Goal: Unclear

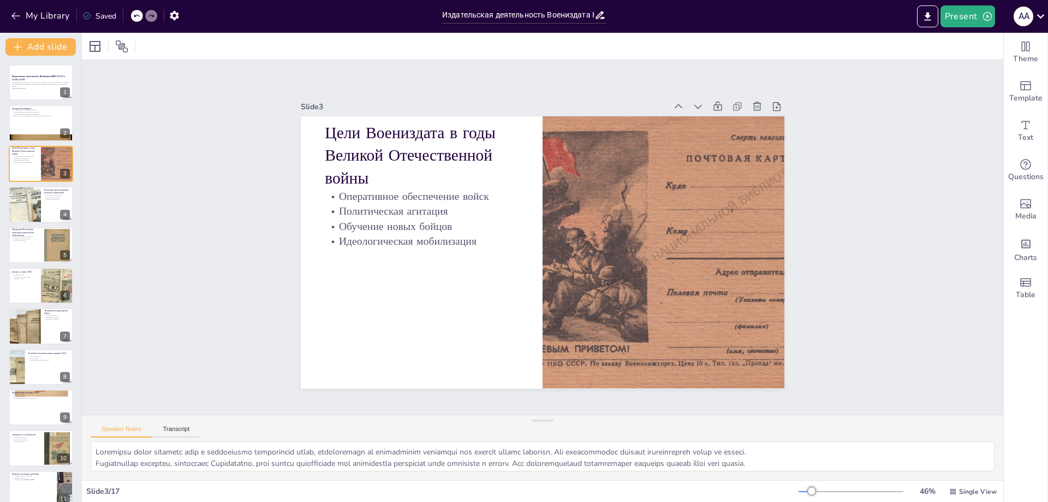
click at [35, 216] on div at bounding box center [25, 204] width 64 height 36
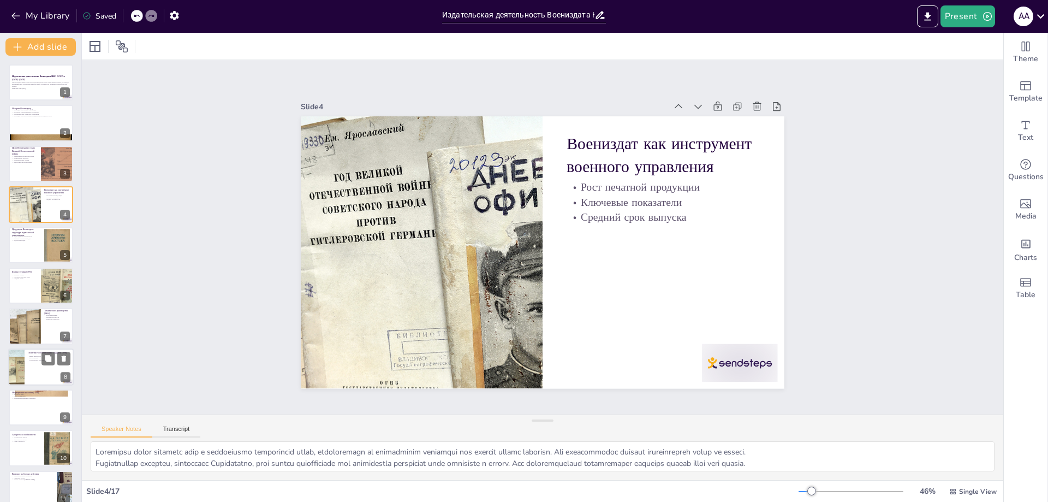
click at [53, 372] on div at bounding box center [40, 366] width 65 height 37
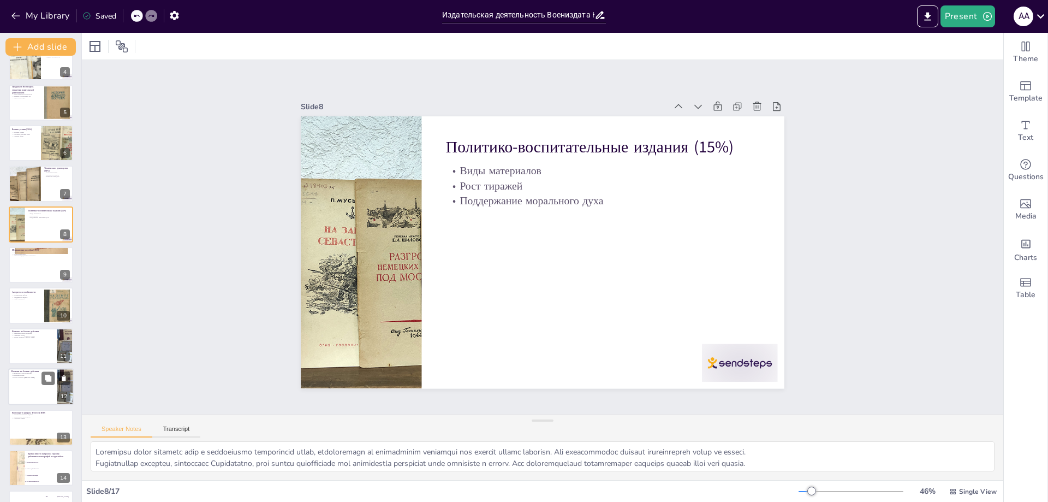
scroll to position [197, 0]
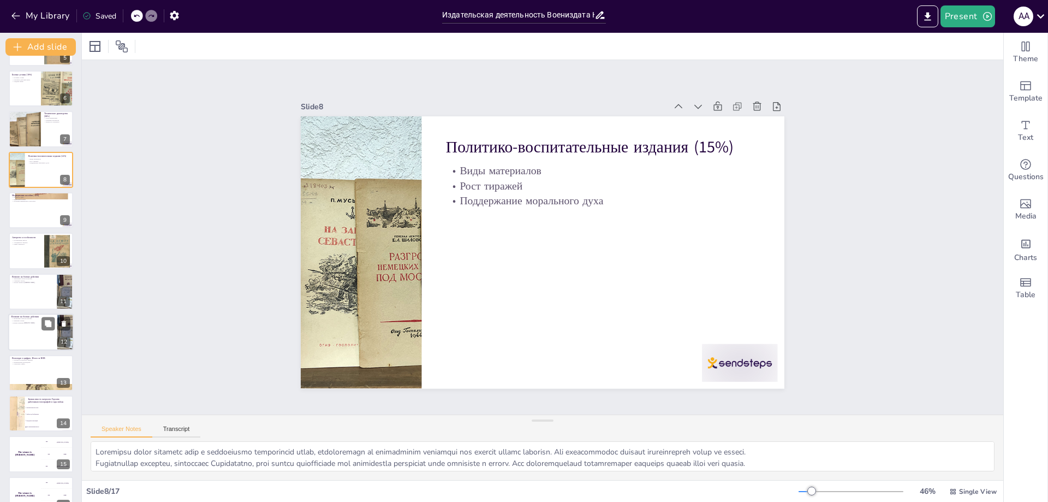
click at [29, 333] on div at bounding box center [40, 331] width 65 height 37
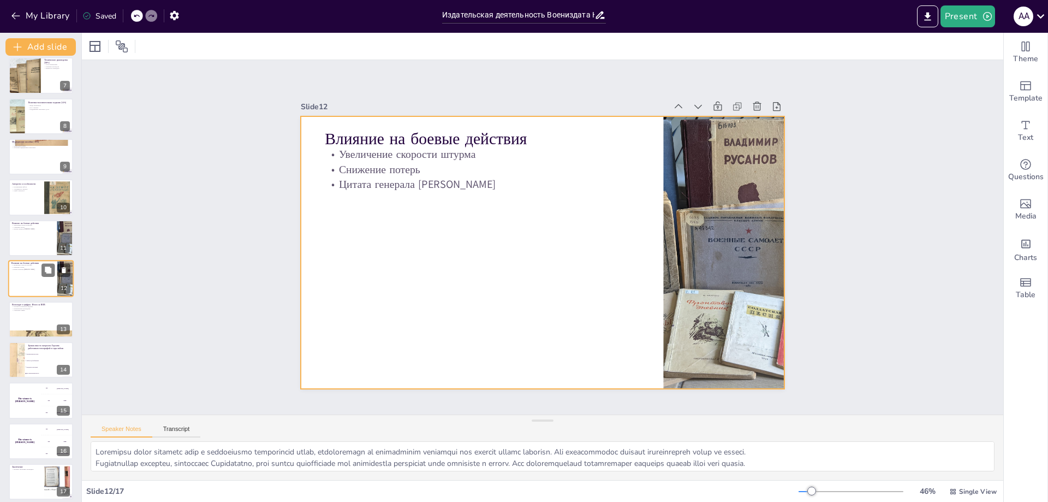
click at [29, 290] on div at bounding box center [40, 278] width 65 height 37
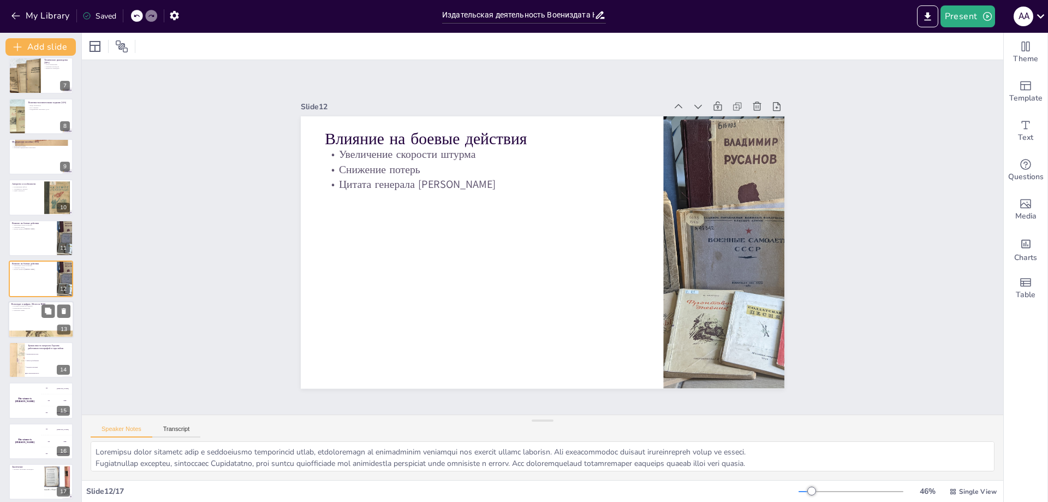
click at [27, 317] on div at bounding box center [40, 319] width 65 height 37
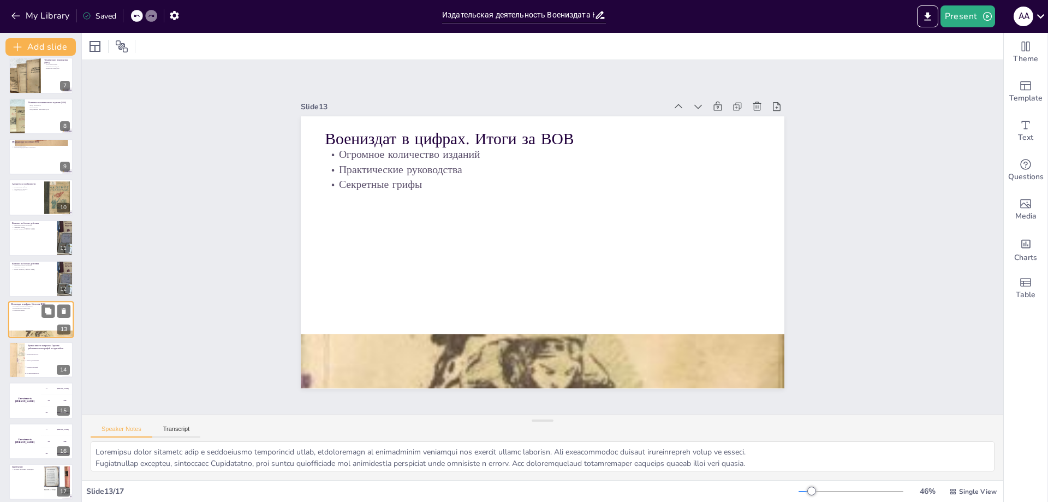
scroll to position [257, 0]
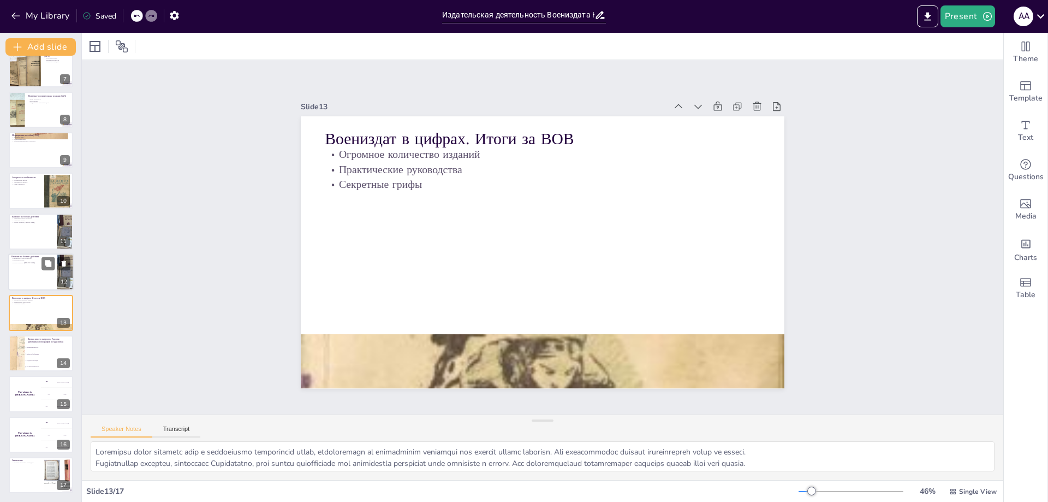
click at [23, 285] on div at bounding box center [40, 271] width 65 height 37
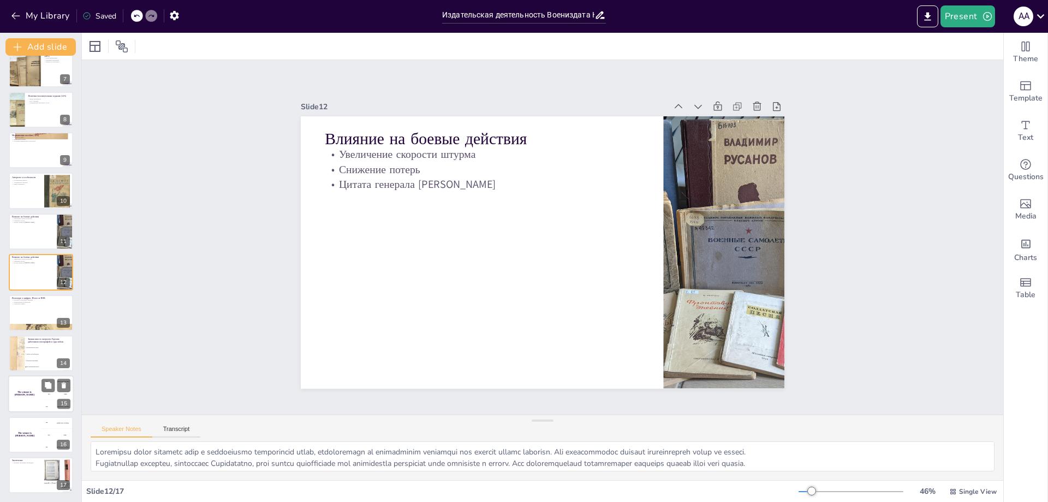
click at [17, 392] on h4 "The winner is [PERSON_NAME]" at bounding box center [24, 393] width 33 height 5
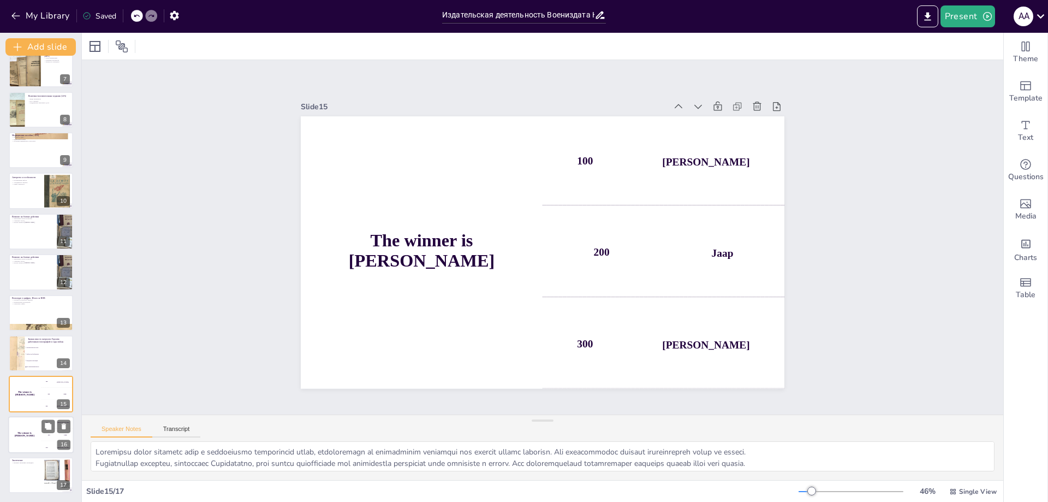
click at [15, 441] on div "The winner is [PERSON_NAME]" at bounding box center [24, 434] width 33 height 37
click at [29, 477] on div at bounding box center [40, 474] width 65 height 37
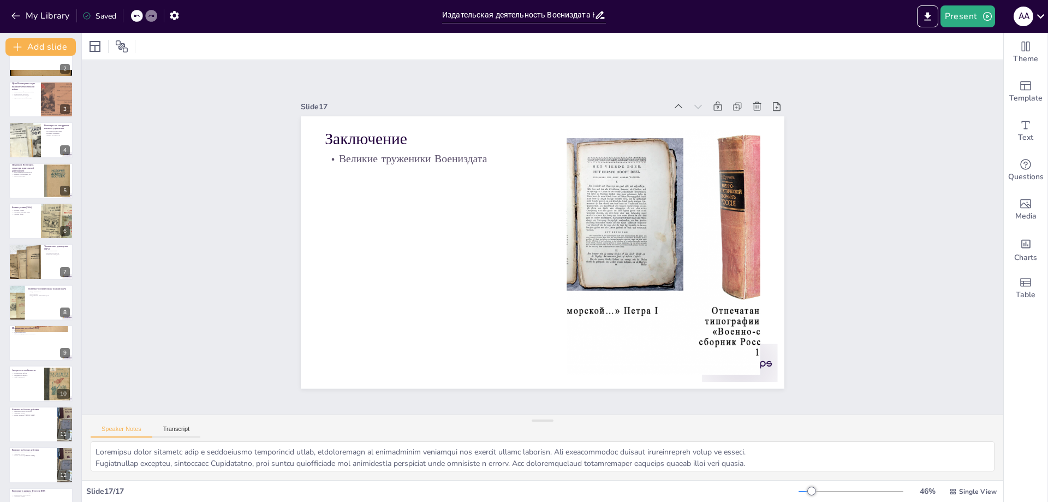
scroll to position [0, 0]
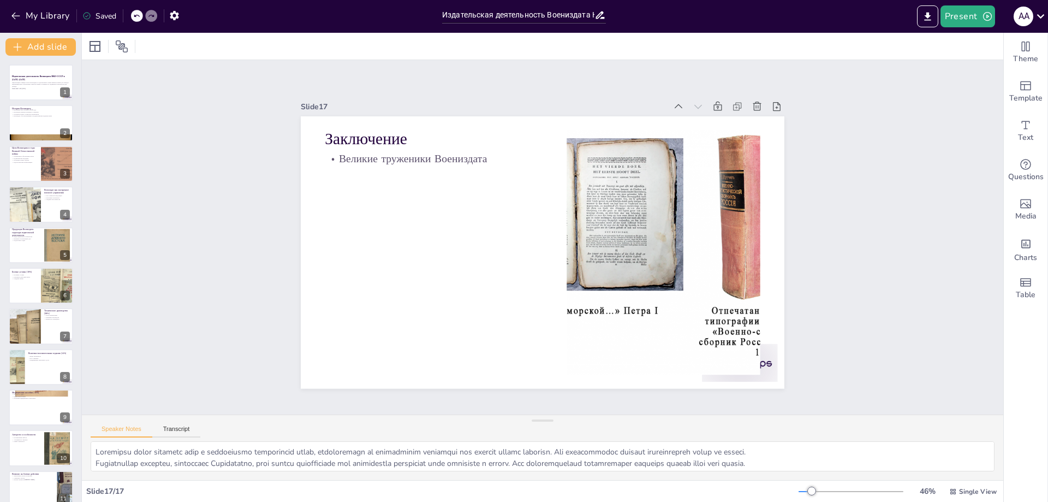
checkbox input "true"
